Goal: Connect with others: Connect with others

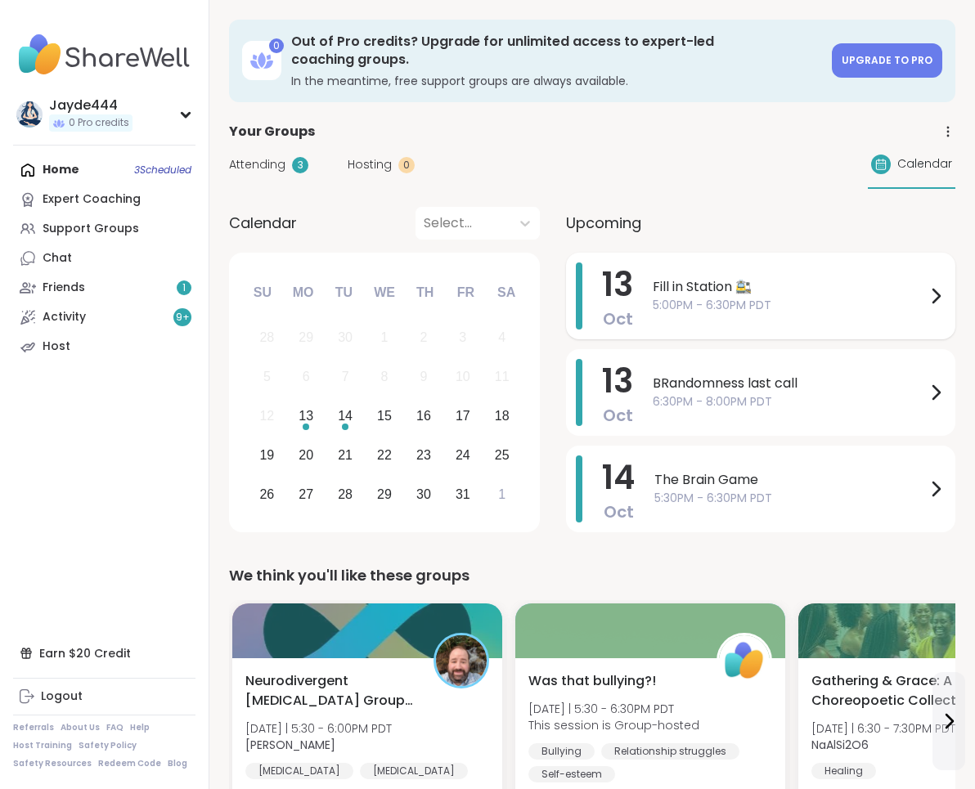
click at [689, 297] on span "5:00PM - 6:30PM PDT" at bounding box center [788, 305] width 273 height 17
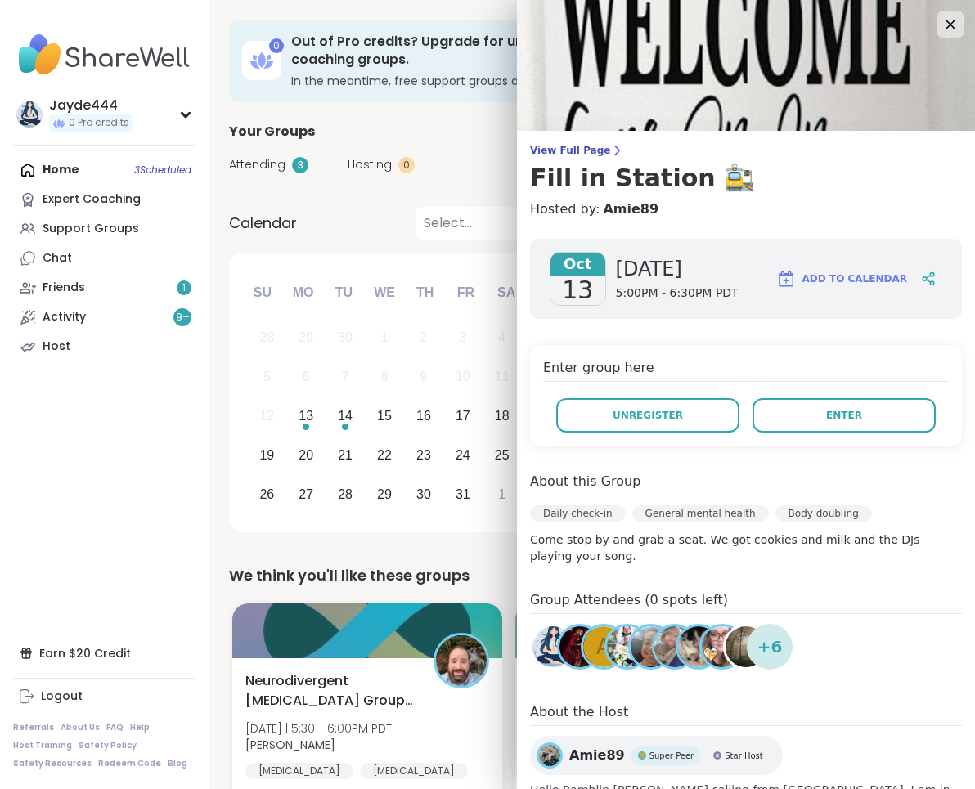
click at [689, 21] on icon at bounding box center [949, 24] width 20 height 20
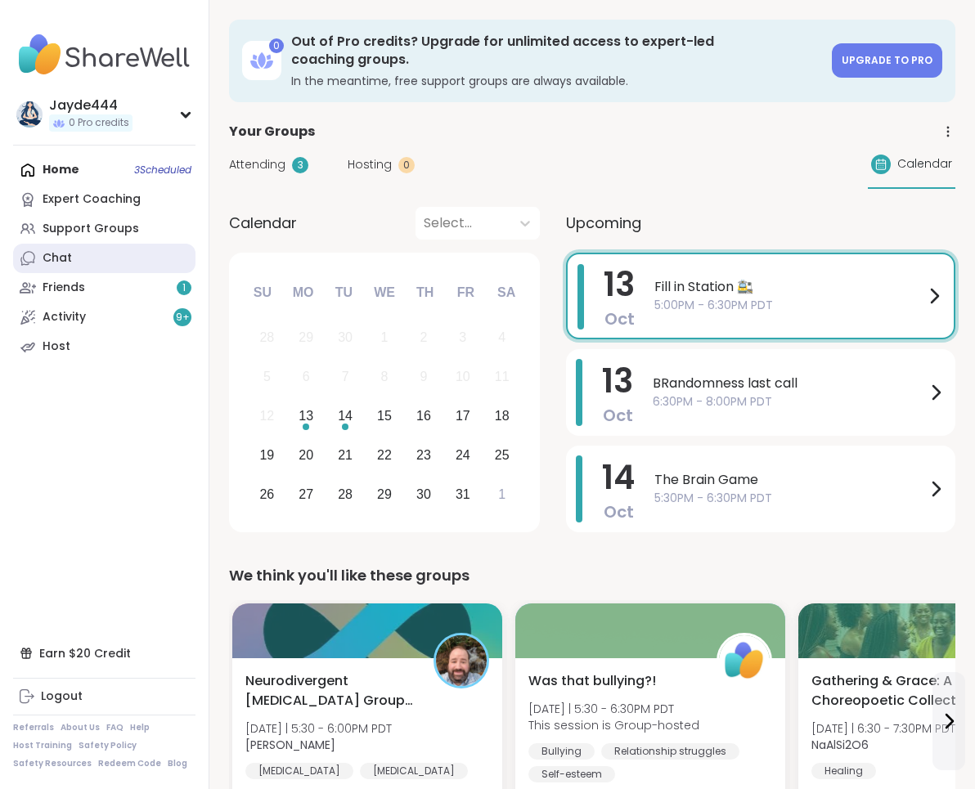
click at [132, 260] on link "Chat" at bounding box center [104, 258] width 182 height 29
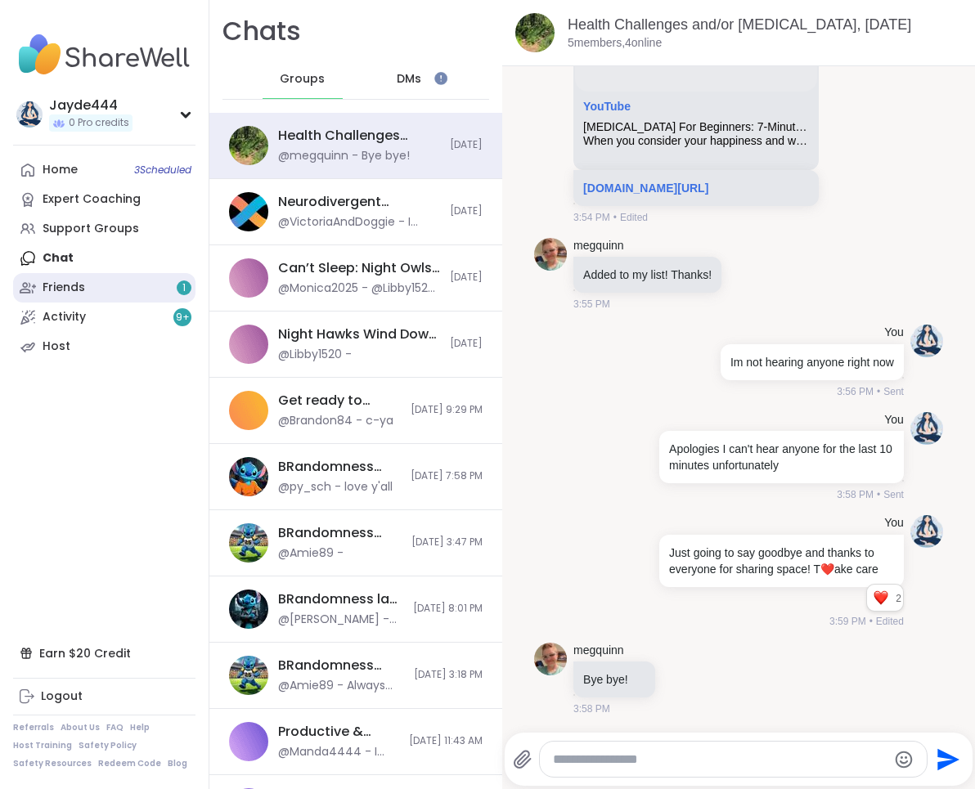
click at [112, 287] on link "Friends 1" at bounding box center [104, 287] width 182 height 29
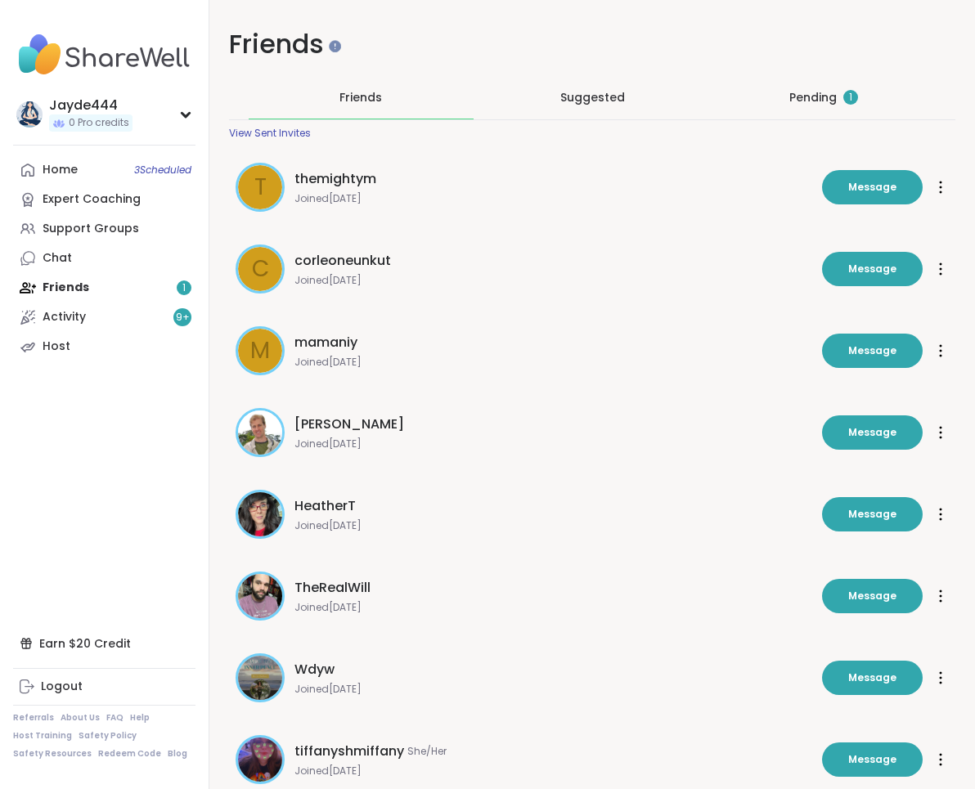
click at [689, 96] on div "Pending 1" at bounding box center [823, 97] width 69 height 16
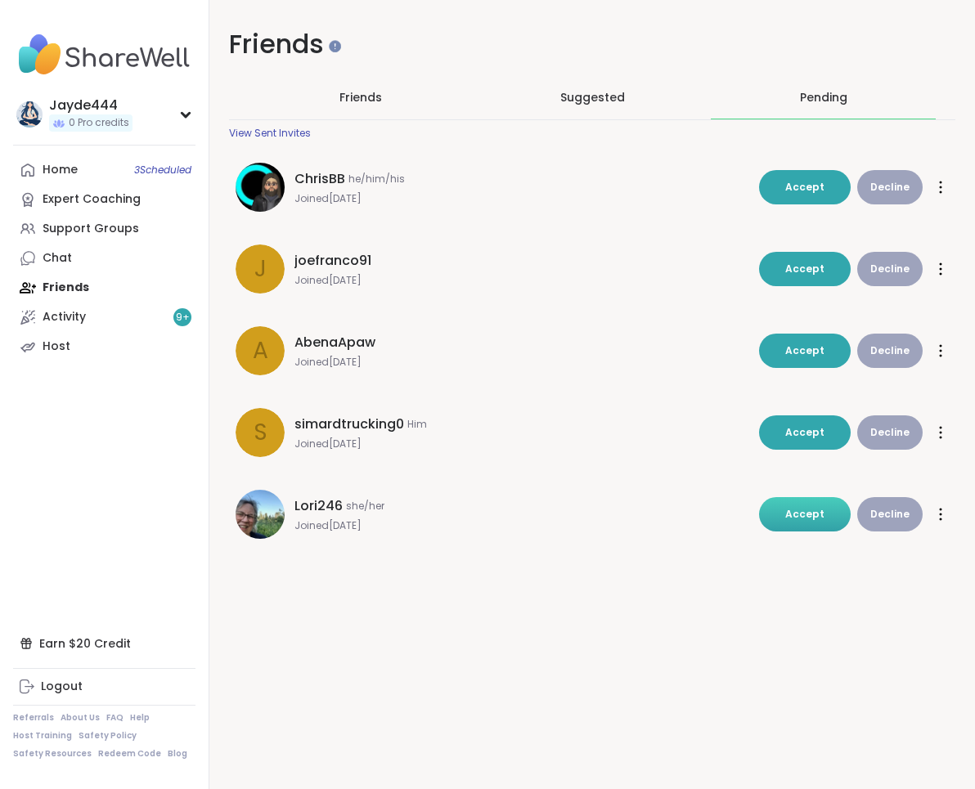
click at [689, 516] on span "Accept" at bounding box center [804, 514] width 39 height 14
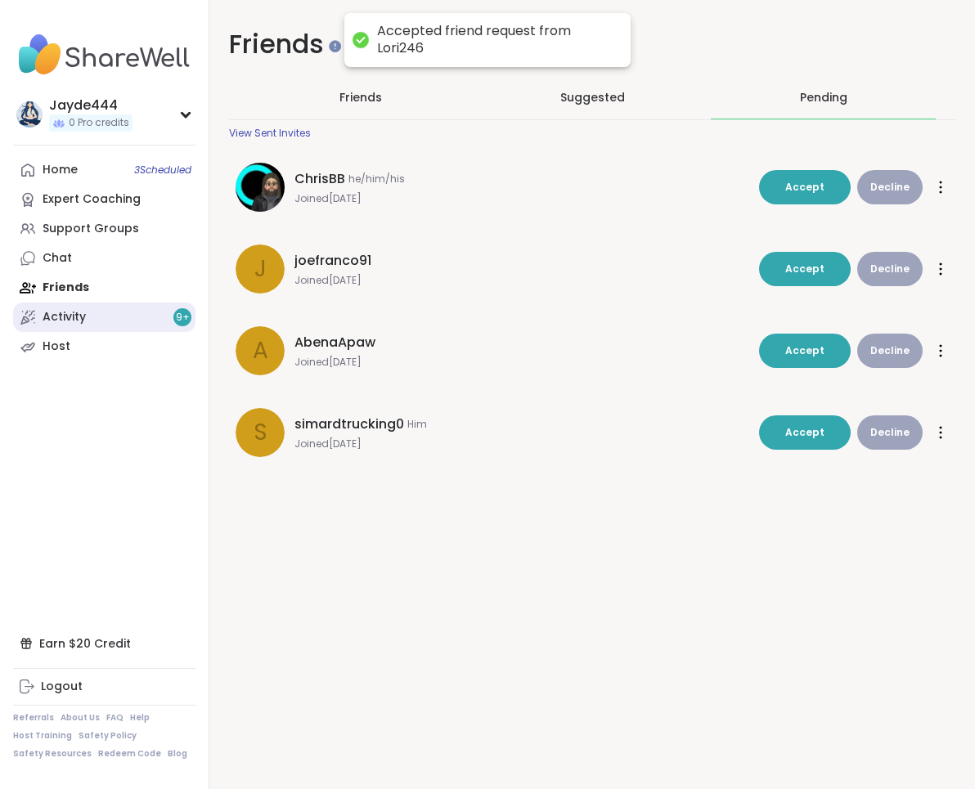
click at [113, 316] on link "Activity 9 +" at bounding box center [104, 317] width 182 height 29
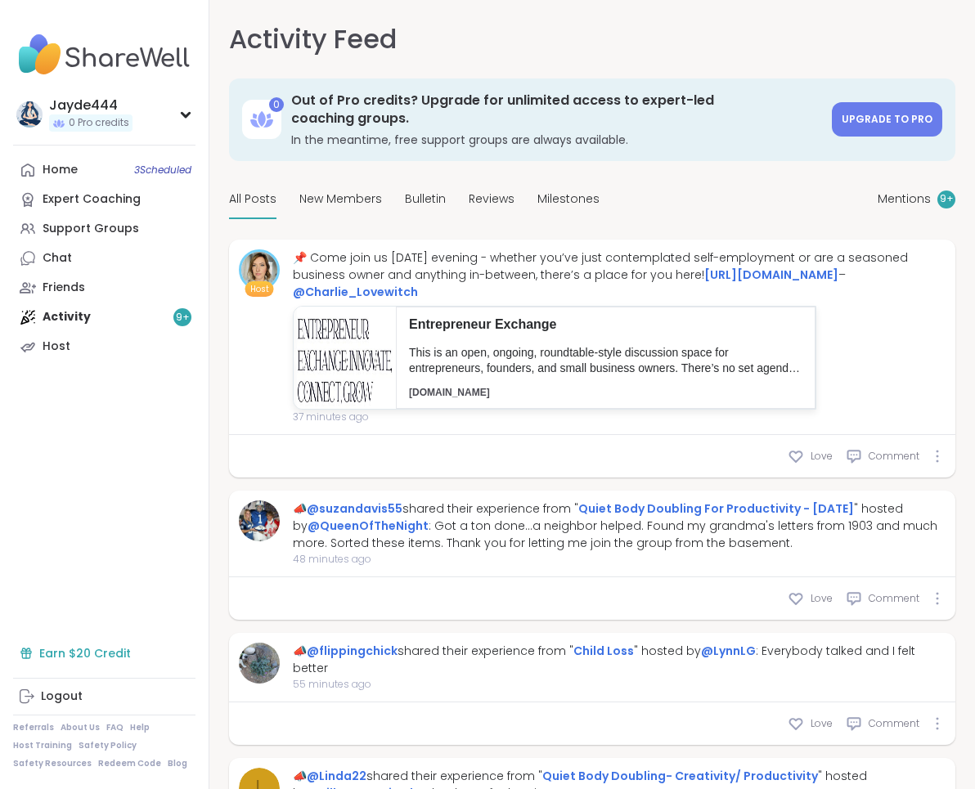
click at [98, 660] on div "Earn $20 Credit" at bounding box center [104, 653] width 182 height 29
click at [133, 325] on div "Home 3 Scheduled Expert Coaching Support Groups Chat Friends Activity 9 + Host" at bounding box center [104, 258] width 182 height 206
click at [97, 251] on link "Chat" at bounding box center [104, 258] width 182 height 29
